Goal: Information Seeking & Learning: Learn about a topic

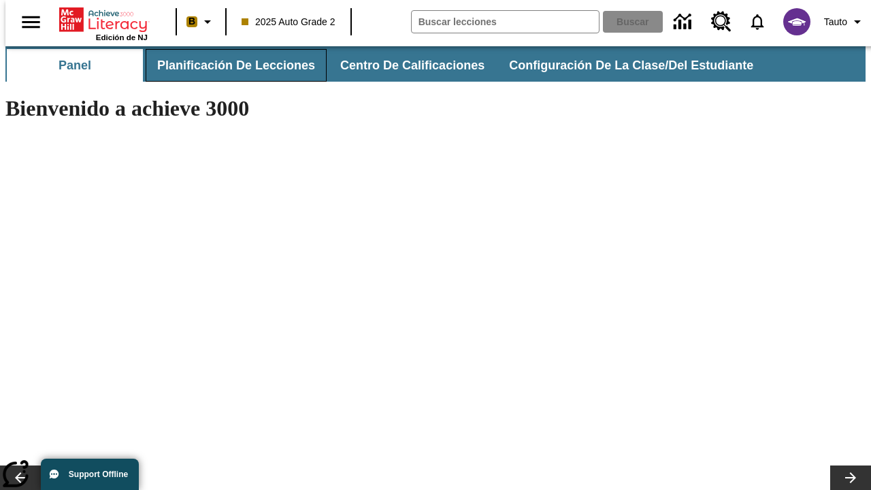
click at [228, 65] on button "Planificación de lecciones" at bounding box center [236, 65] width 181 height 33
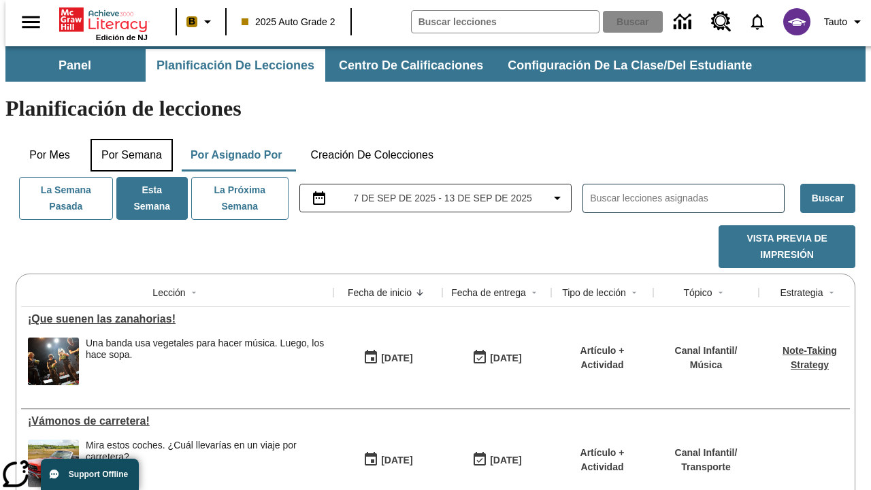
click at [127, 139] on button "Por semana" at bounding box center [131, 155] width 82 height 33
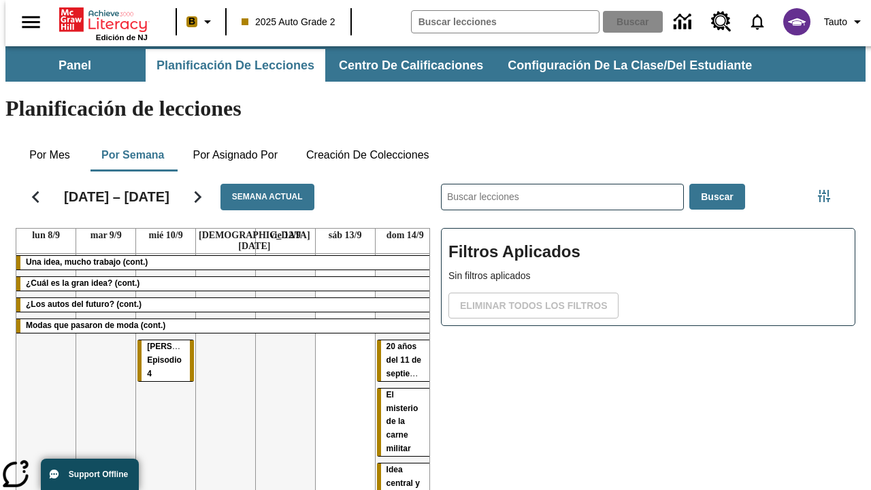
drag, startPoint x: 152, startPoint y: 284, endPoint x: 399, endPoint y: 341, distance: 253.3
click at [399, 341] on tr "Una idea, mucho trabajo (cont.) ¿Cuál es la gran idea? (cont.) ¿Los autos del f…" at bounding box center [225, 447] width 418 height 387
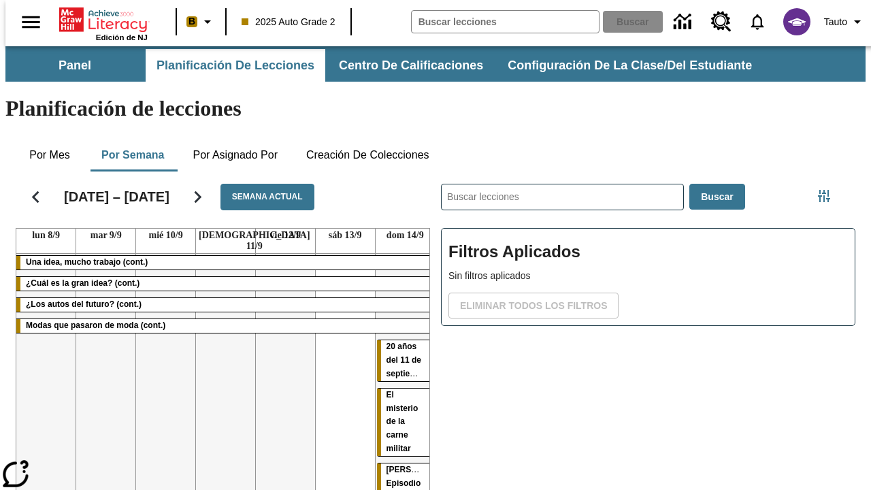
click at [391, 465] on span "[PERSON_NAME]: Episodio 4" at bounding box center [421, 483] width 71 height 37
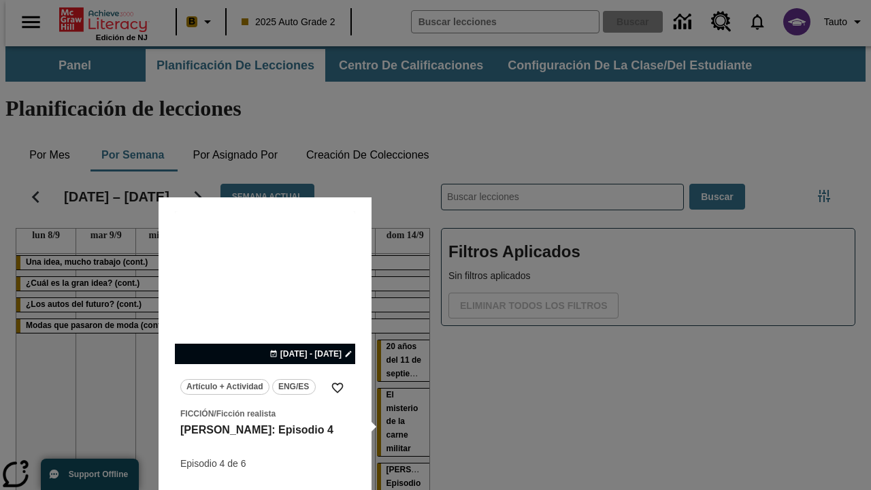
scroll to position [61, 0]
